Goal: Find specific page/section: Find specific page/section

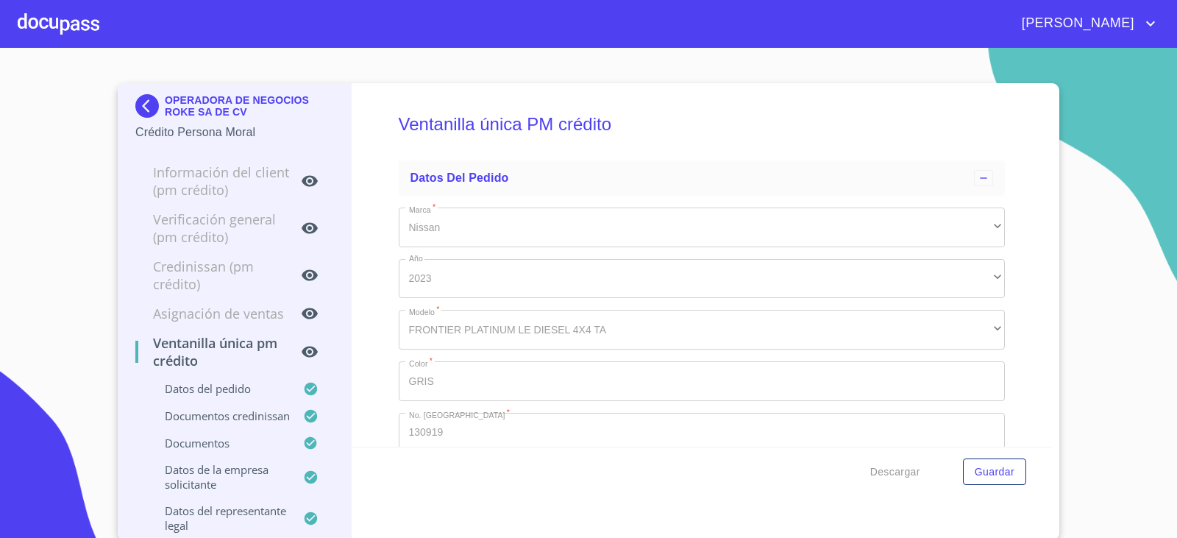
click at [135, 118] on div "OPERADORA DE NEGOCIOS ROKE SA DE CV" at bounding box center [234, 108] width 198 height 29
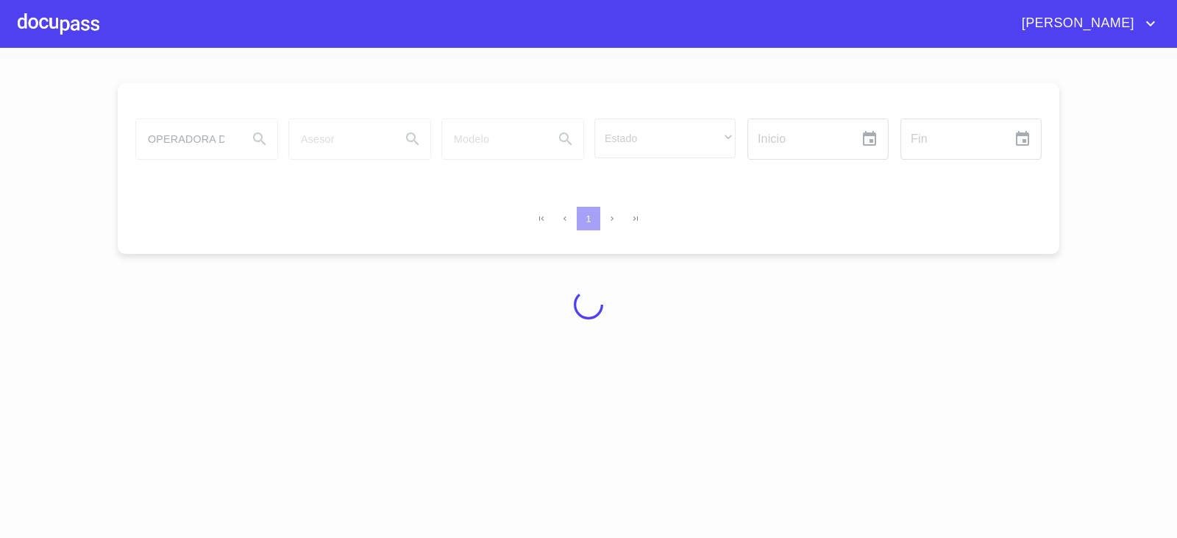
click at [139, 105] on div at bounding box center [588, 305] width 1177 height 490
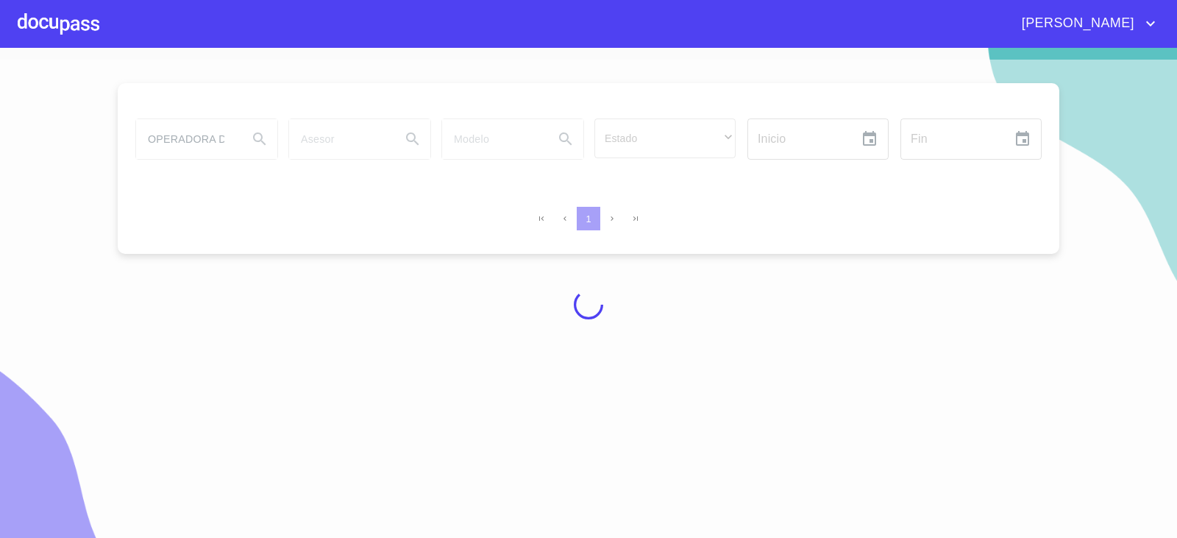
click at [202, 142] on div at bounding box center [588, 305] width 1177 height 490
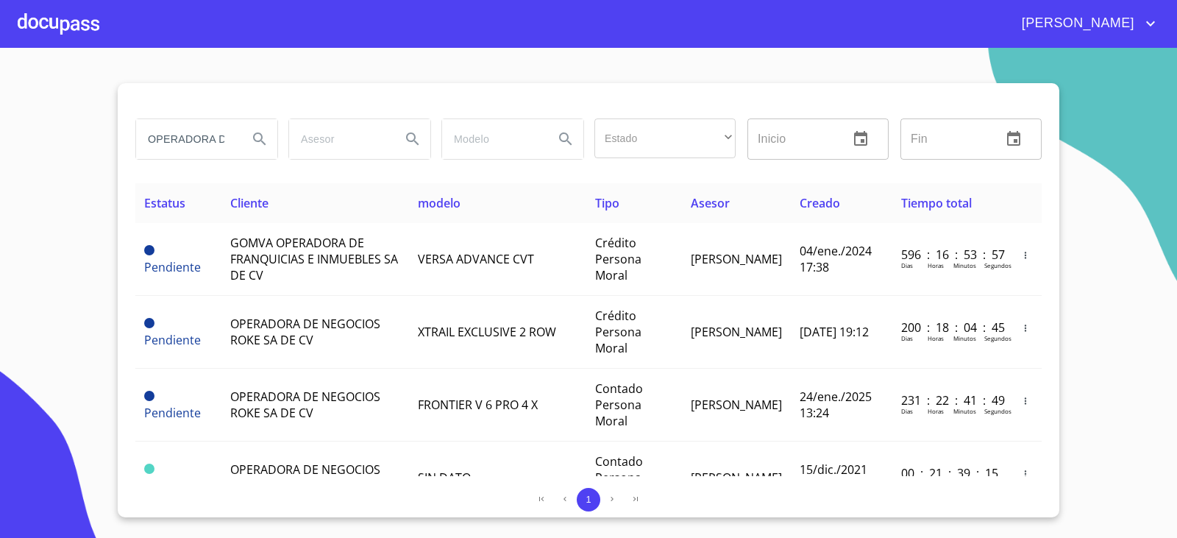
click at [229, 149] on input "OPERADORA DE" at bounding box center [186, 139] width 100 height 40
click at [226, 144] on input "OPERADORA DE" at bounding box center [186, 139] width 100 height 40
click at [226, 138] on input "OPERADORA DE" at bounding box center [186, 139] width 100 height 40
click at [225, 138] on input "OPERADORA DE" at bounding box center [186, 139] width 100 height 40
click at [224, 138] on input "OPERADORA DE" at bounding box center [186, 139] width 100 height 40
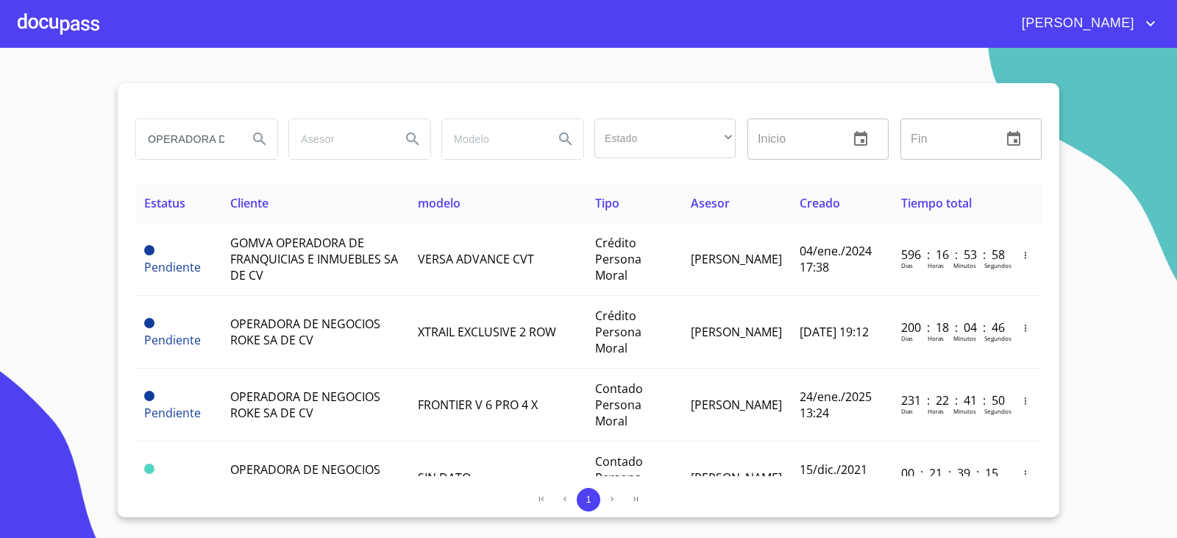
scroll to position [0, 13]
click at [224, 138] on input "OPERADORA DE" at bounding box center [186, 139] width 100 height 40
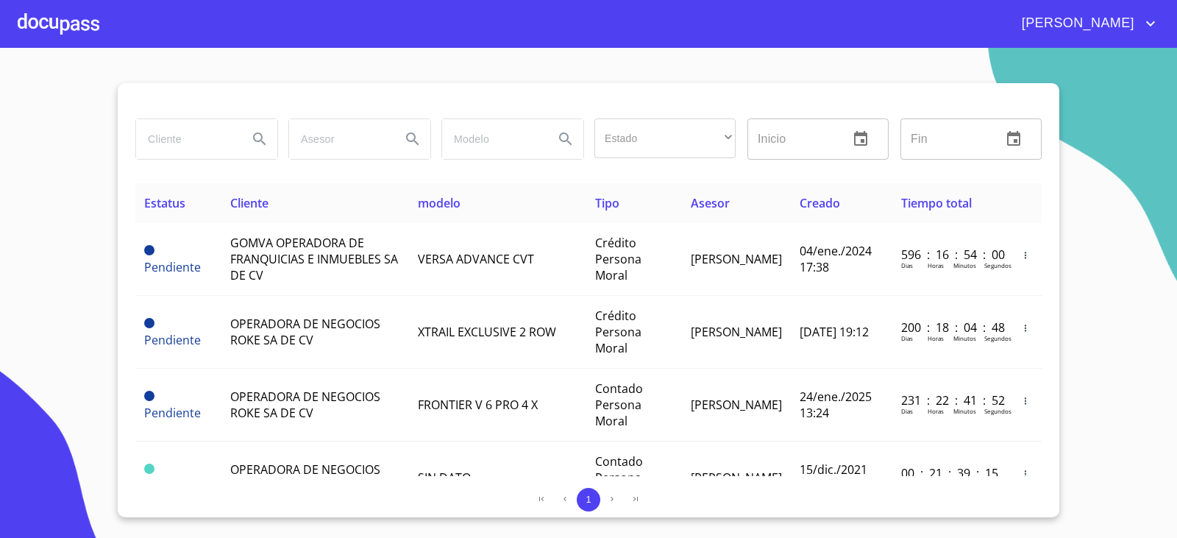
scroll to position [0, 0]
type input "BIMBO"
